Goal: Transaction & Acquisition: Purchase product/service

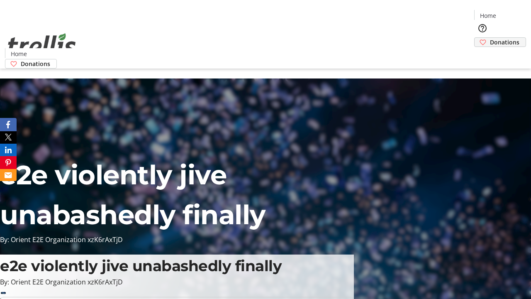
click at [490, 38] on span "Donations" at bounding box center [504, 42] width 29 height 9
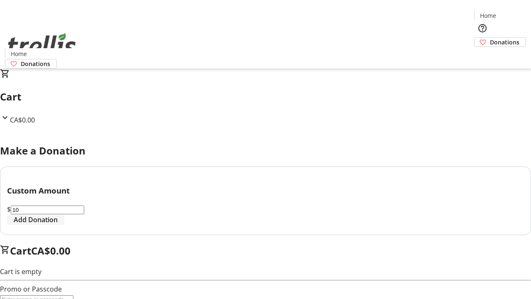
click at [58, 225] on span "Add Donation" at bounding box center [36, 220] width 44 height 10
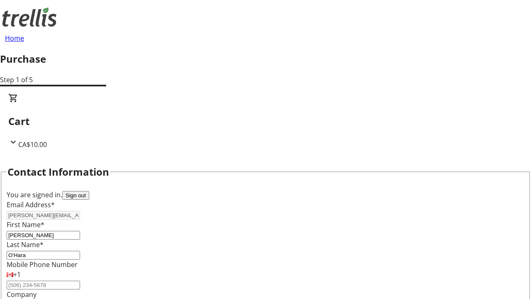
select select "CA"
type input "[STREET_ADDRESS][PERSON_NAME]"
type input "Kelowna"
select select "BC"
type input "Kelowna"
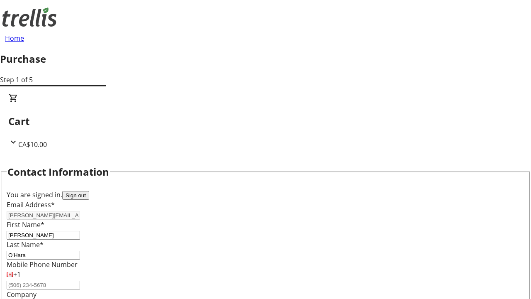
type input "V1Y 0C2"
